Goal: Task Accomplishment & Management: Manage account settings

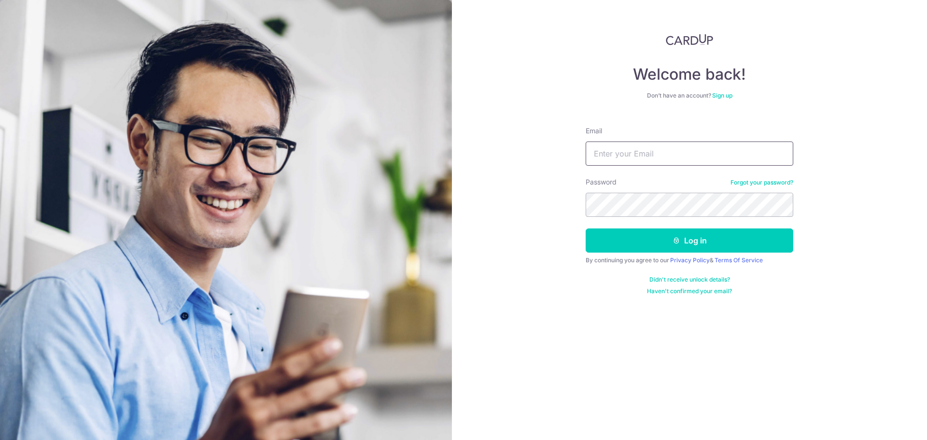
click at [641, 157] on input "Email" at bounding box center [690, 154] width 208 height 24
type input "[EMAIL_ADDRESS][DOMAIN_NAME]"
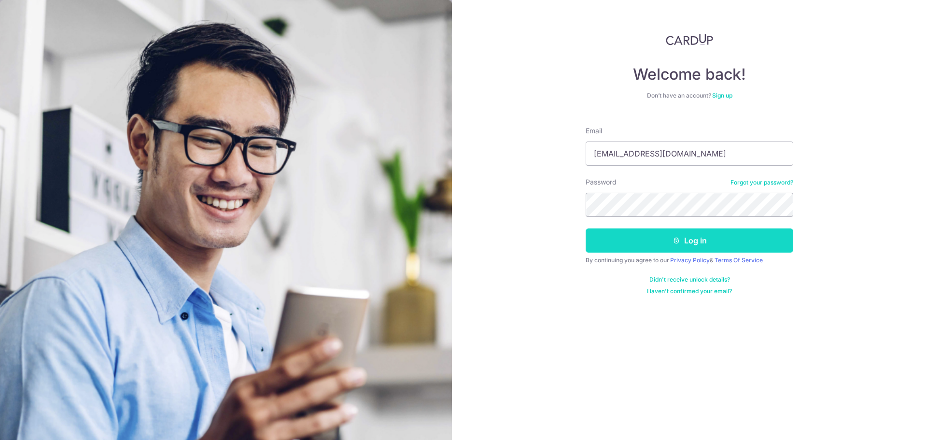
click at [636, 249] on button "Log in" at bounding box center [690, 240] width 208 height 24
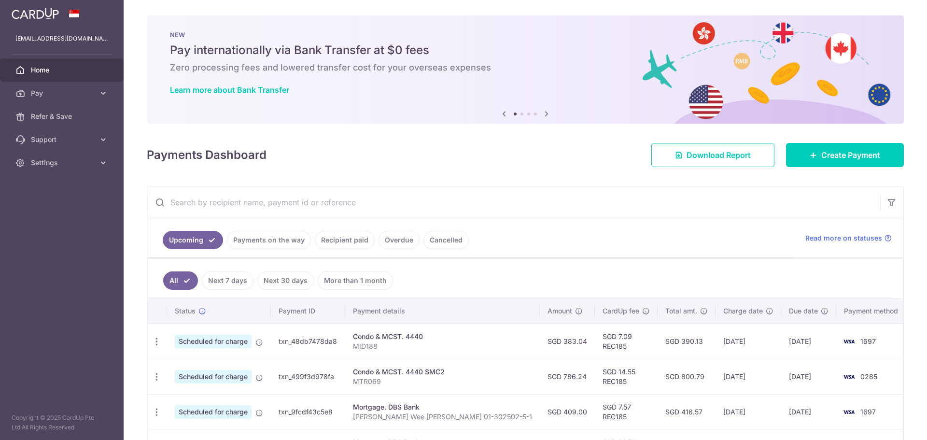
scroll to position [193, 0]
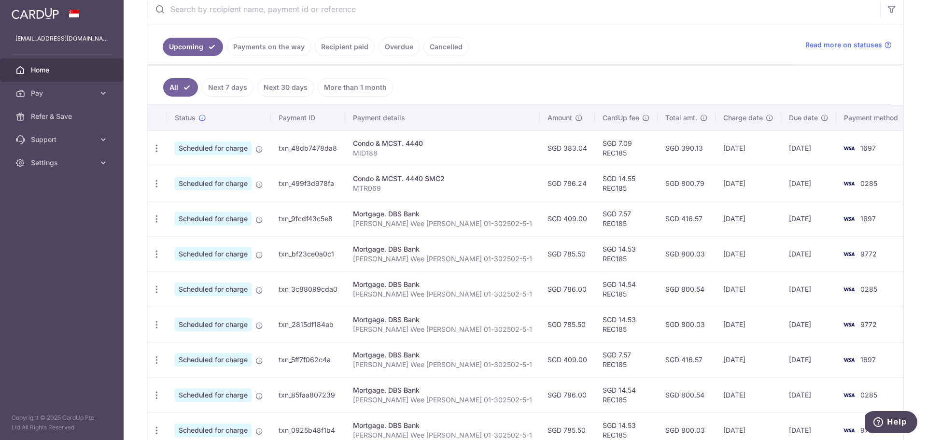
click at [443, 184] on p "MTR069" at bounding box center [442, 189] width 179 height 10
click at [400, 183] on div "Condo & MCST. 4440 SMC2" at bounding box center [442, 179] width 179 height 10
click at [387, 180] on div "Condo & MCST. 4440 SMC2" at bounding box center [442, 179] width 179 height 10
click at [154, 186] on icon "button" at bounding box center [157, 184] width 10 height 10
click at [198, 209] on span "Update payment" at bounding box center [208, 210] width 66 height 12
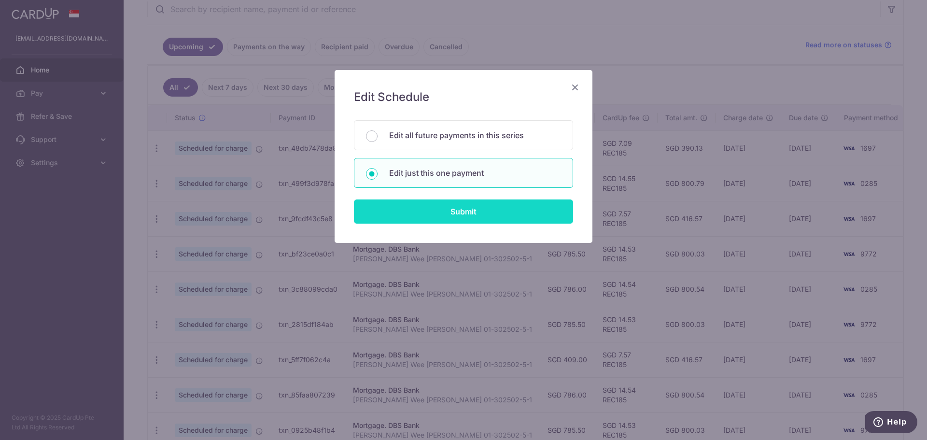
click at [399, 214] on input "Submit" at bounding box center [463, 211] width 219 height 24
radio input "true"
type input "786.24"
type input "17/10/2025"
type input "MTR069"
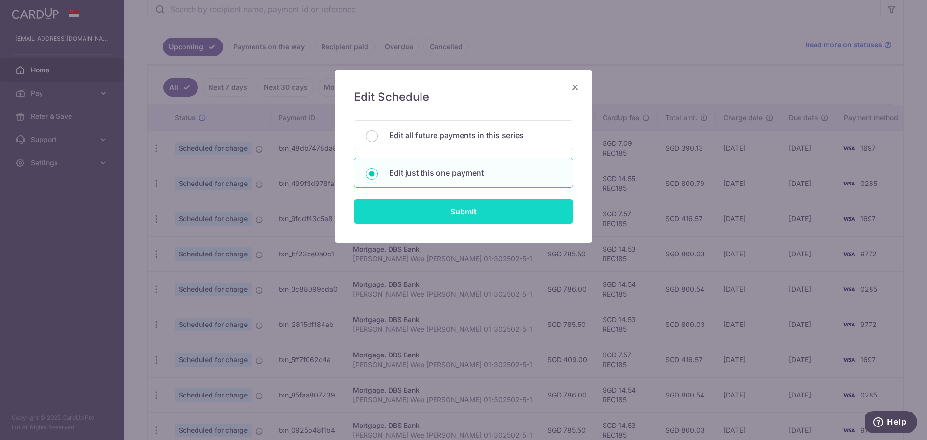
type input "REC185"
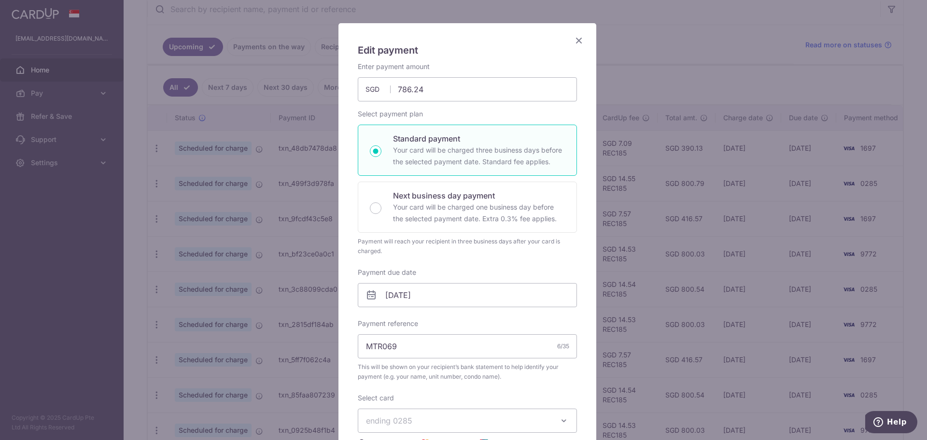
scroll to position [0, 0]
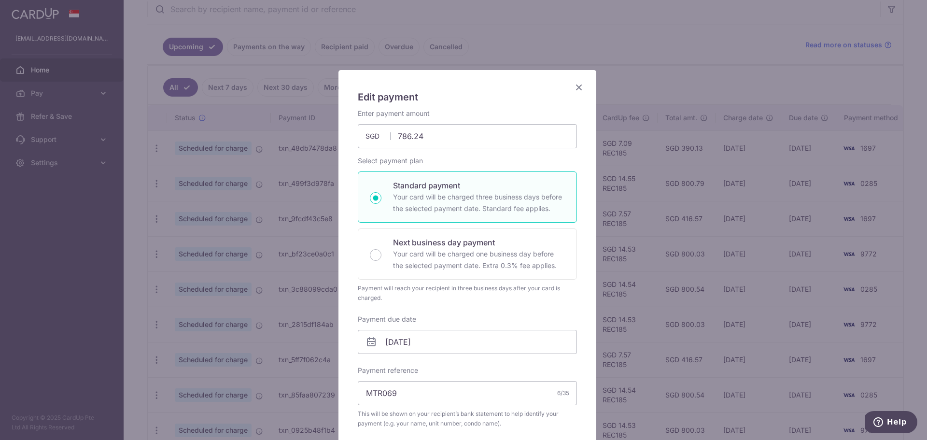
click at [577, 85] on icon "Close" at bounding box center [579, 87] width 12 height 12
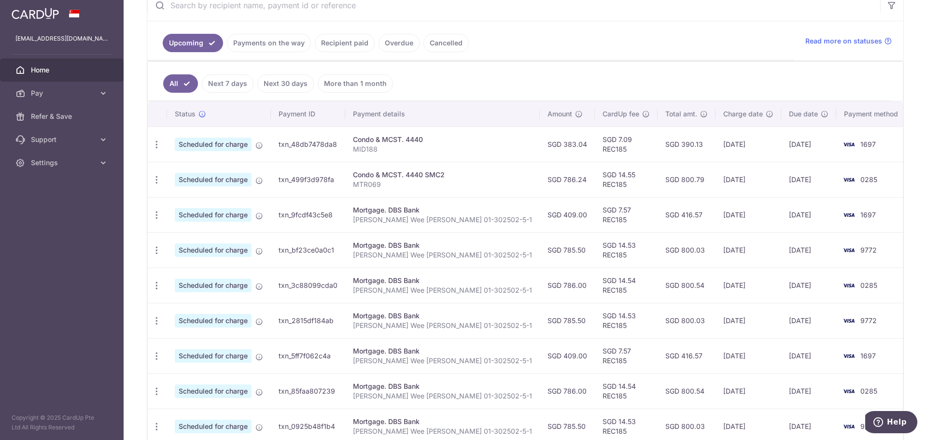
scroll to position [145, 0]
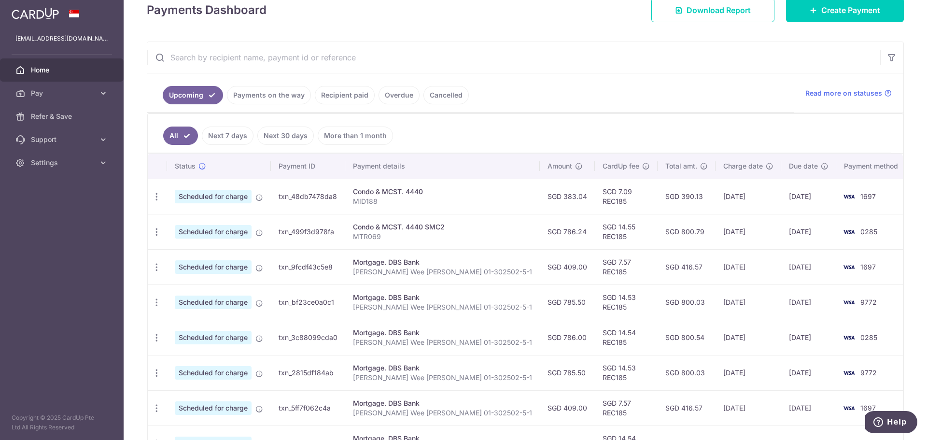
click at [227, 134] on link "Next 7 days" at bounding box center [228, 136] width 52 height 18
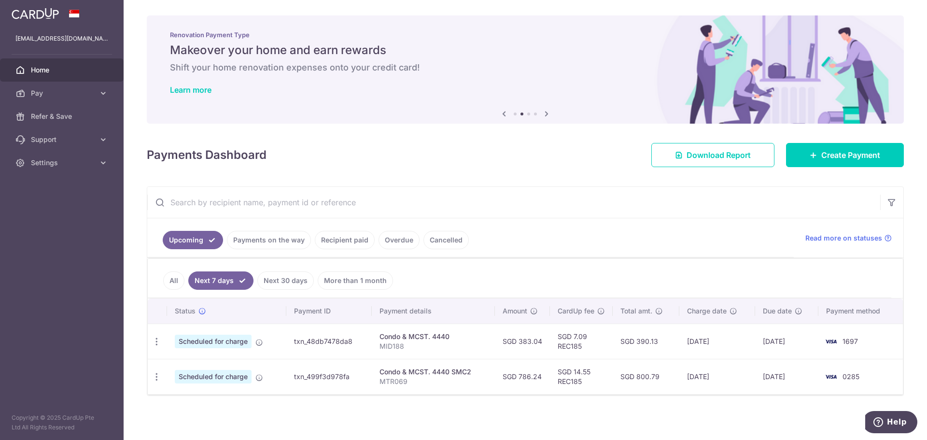
click at [37, 75] on link "Home" at bounding box center [62, 69] width 124 height 23
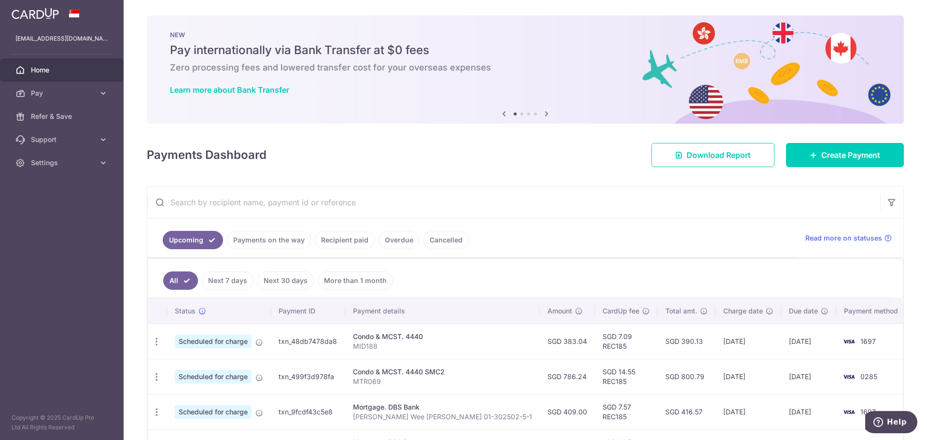
click at [275, 243] on link "Payments on the way" at bounding box center [269, 240] width 84 height 18
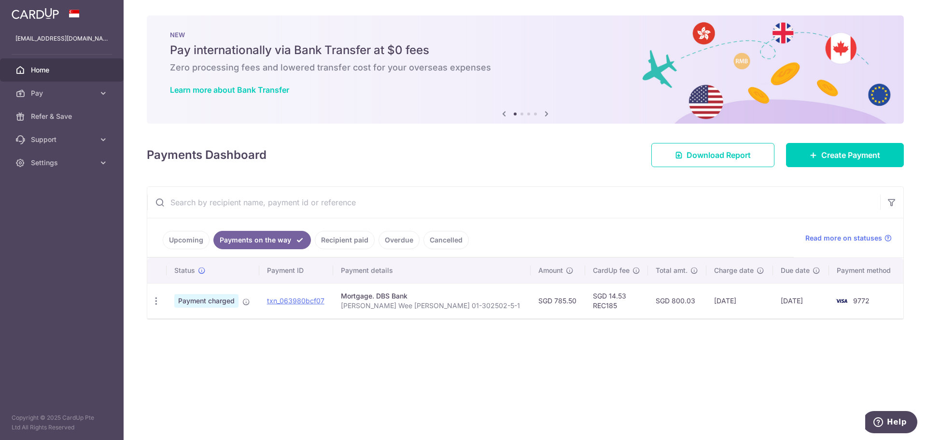
click at [330, 248] on link "Recipient paid" at bounding box center [345, 240] width 60 height 18
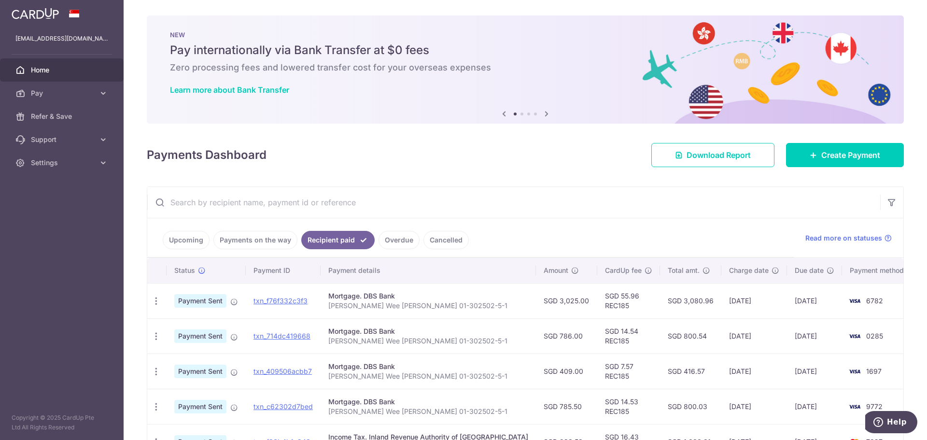
click at [246, 235] on link "Payments on the way" at bounding box center [256, 240] width 84 height 18
